Goal: Find specific page/section: Find specific page/section

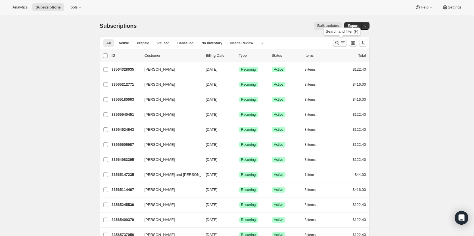
click at [339, 45] on icon "Search and filter results" at bounding box center [338, 43] width 6 height 6
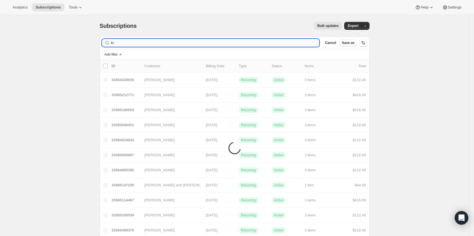
type input "k"
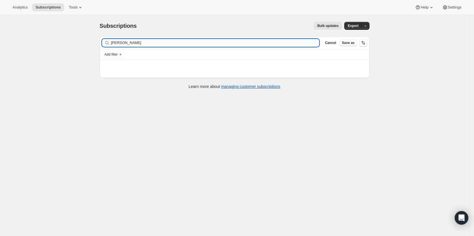
type input "[PERSON_NAME]"
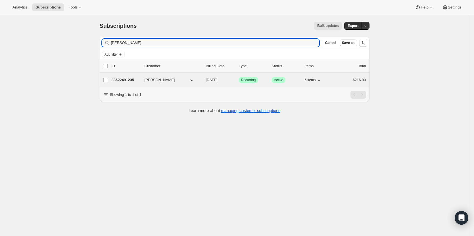
click at [129, 80] on p "33622491235" at bounding box center [126, 80] width 28 height 6
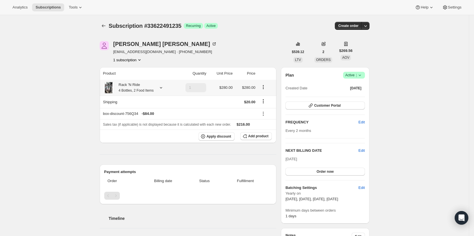
click at [163, 87] on icon at bounding box center [161, 88] width 6 height 6
